Goal: Navigation & Orientation: Understand site structure

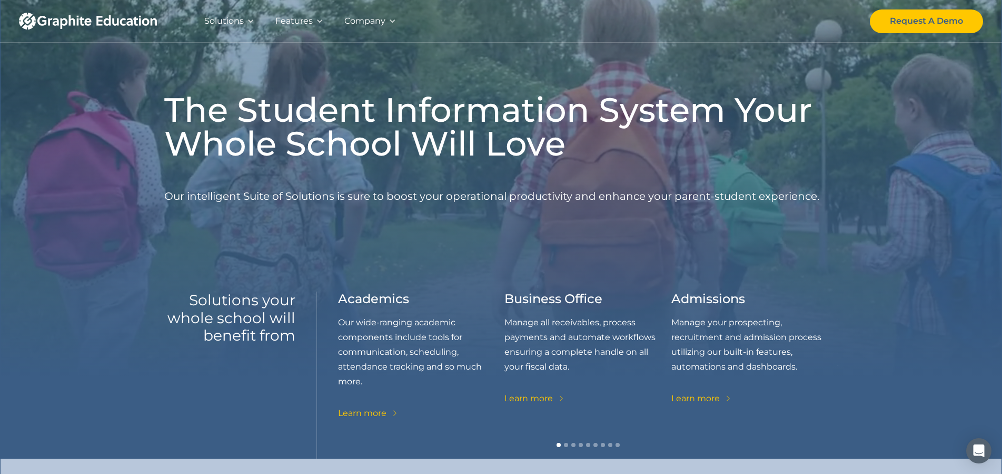
click at [247, 19] on div at bounding box center [250, 20] width 7 height 7
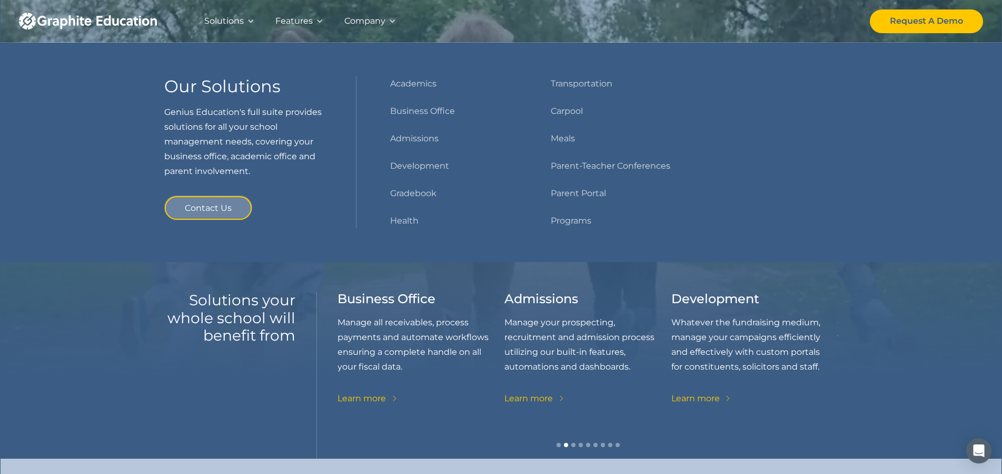
click at [249, 20] on div at bounding box center [250, 20] width 7 height 7
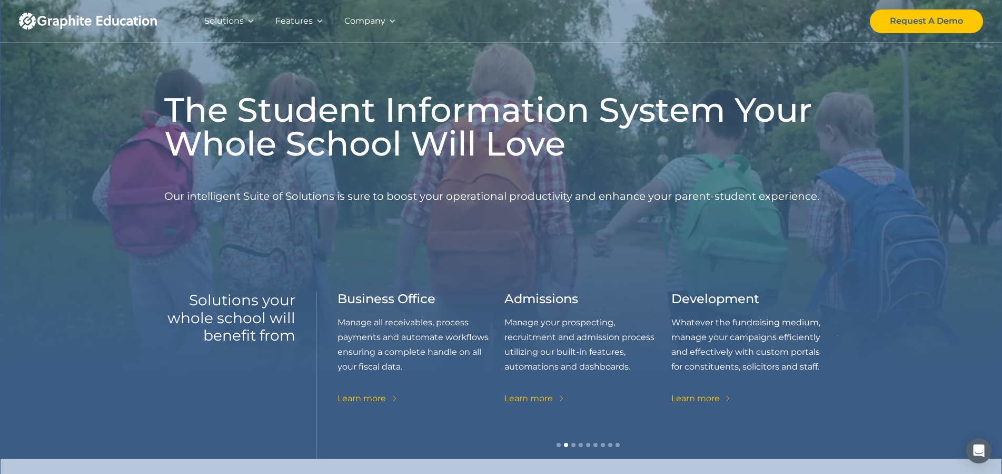
click at [387, 19] on div "Company" at bounding box center [370, 21] width 73 height 42
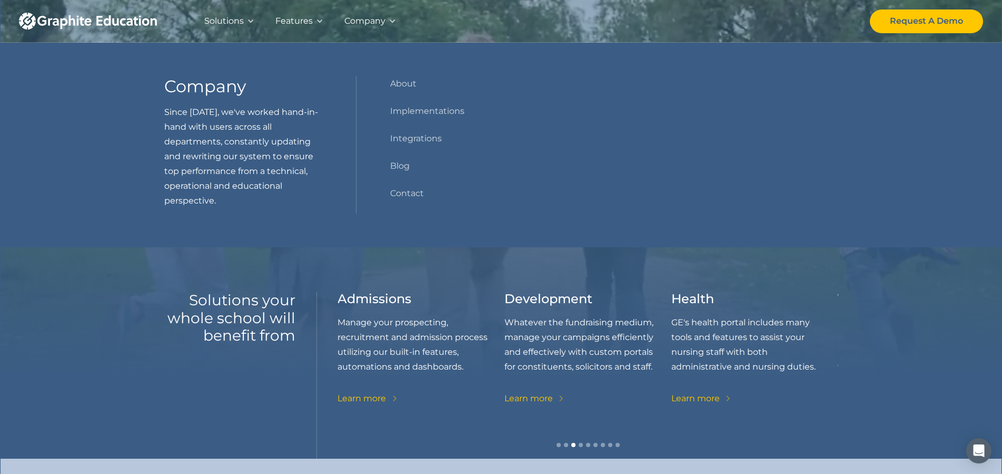
click at [387, 19] on div "Company" at bounding box center [370, 21] width 73 height 42
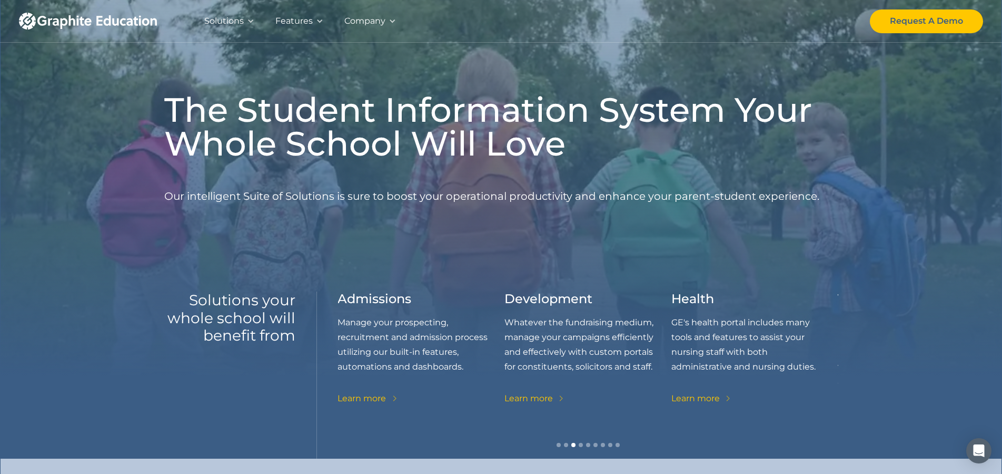
click at [392, 17] on div "Company" at bounding box center [370, 21] width 73 height 42
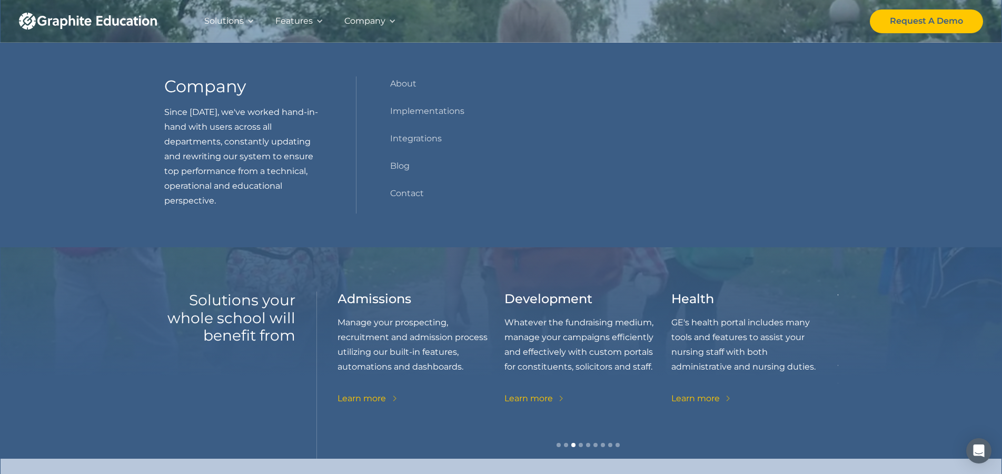
click at [392, 17] on div "Company" at bounding box center [370, 21] width 73 height 42
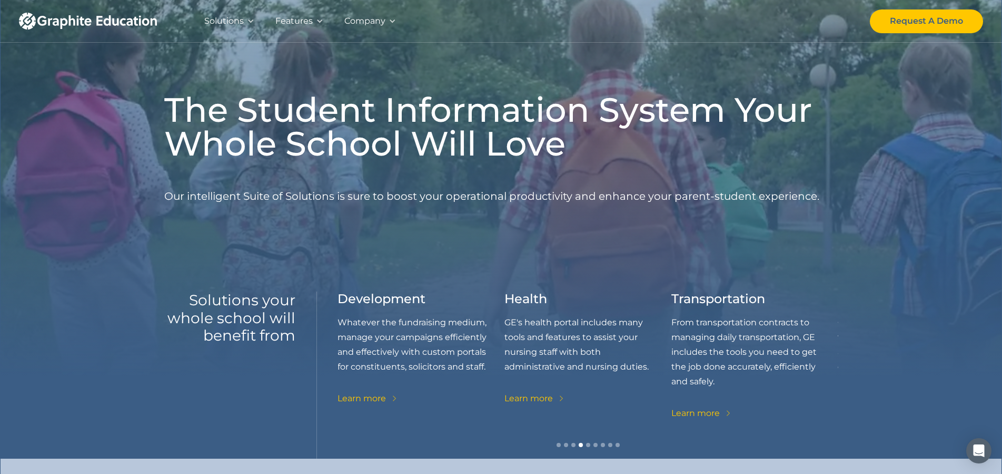
click at [95, 22] on img "home" at bounding box center [88, 21] width 138 height 17
